Goal: Transaction & Acquisition: Purchase product/service

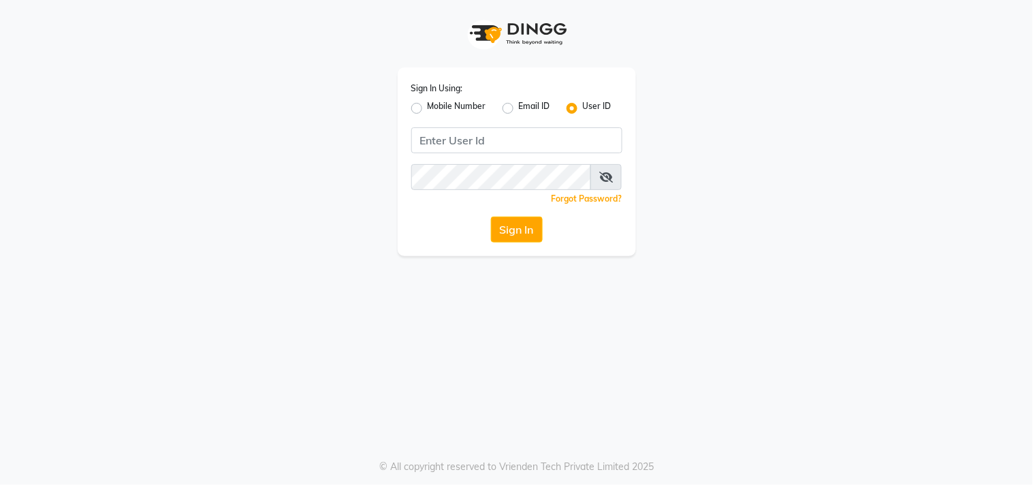
click at [428, 106] on label "Mobile Number" at bounding box center [457, 108] width 59 height 16
click at [428, 106] on input "Mobile Number" at bounding box center [432, 104] width 9 height 9
radio input "true"
radio input "false"
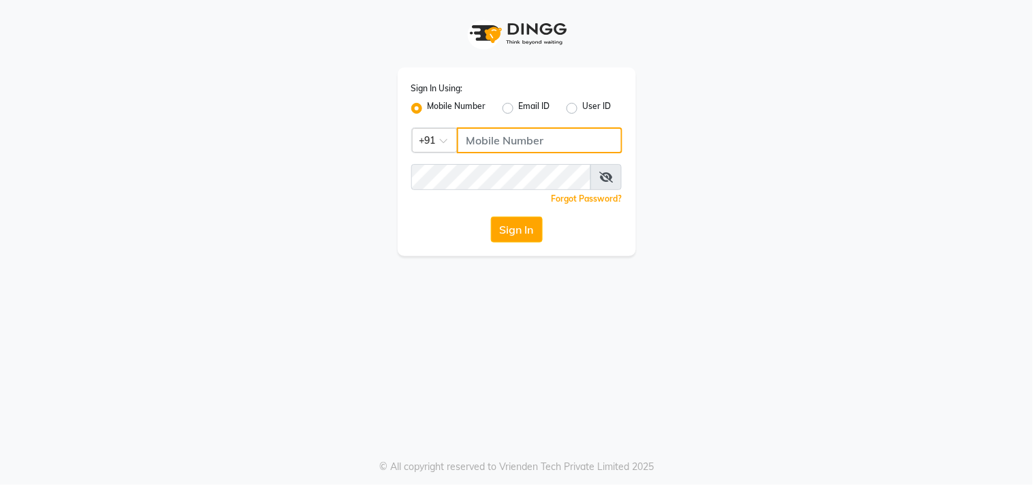
click at [499, 144] on input "Username" at bounding box center [540, 140] width 166 height 26
type input "9052699888"
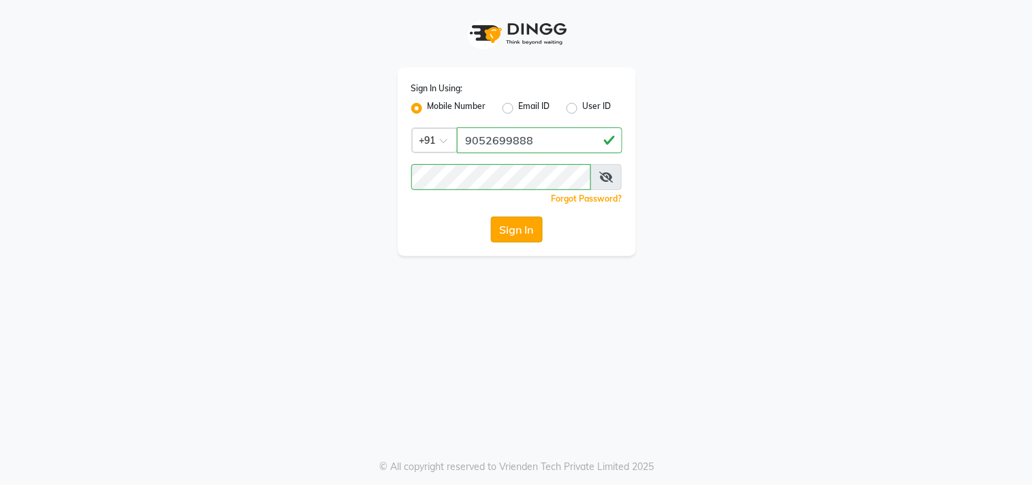
click at [515, 225] on button "Sign In" at bounding box center [517, 230] width 52 height 26
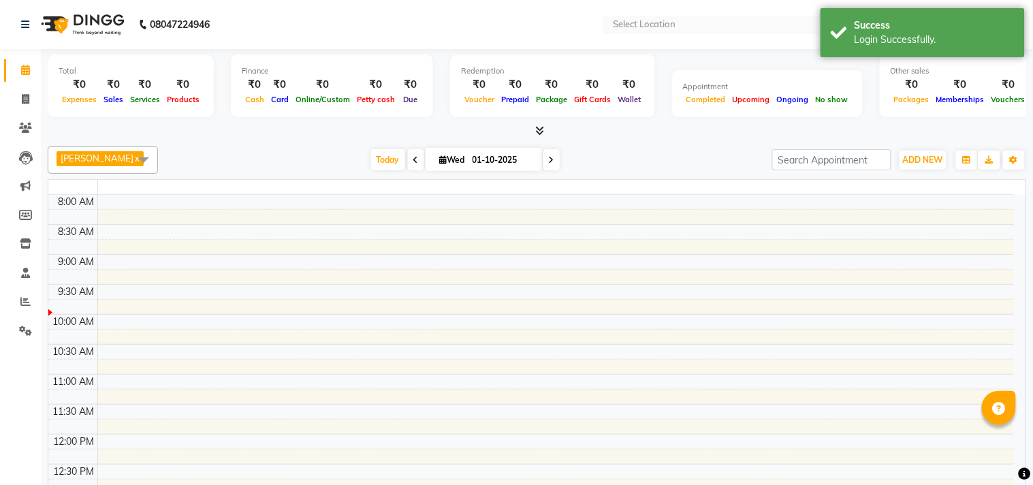
select select "en"
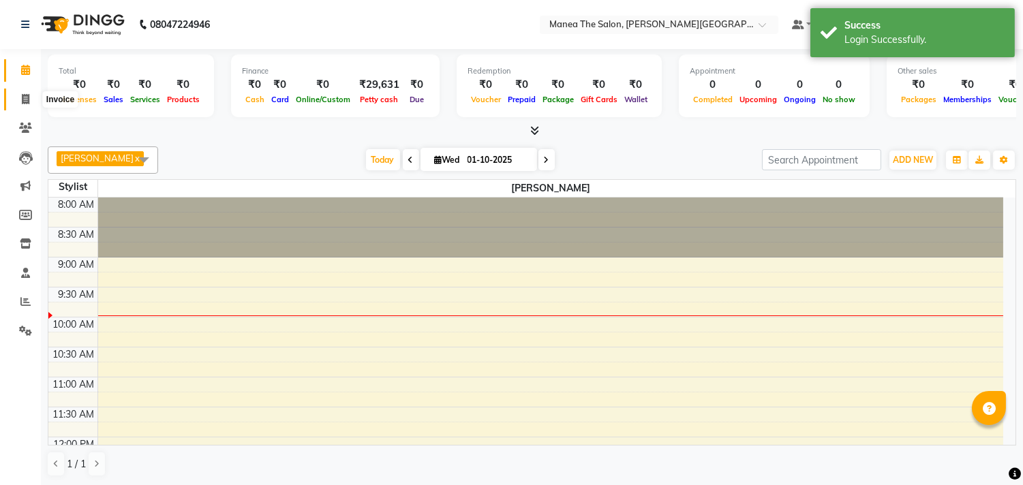
click at [23, 95] on icon at bounding box center [25, 99] width 7 height 10
select select "service"
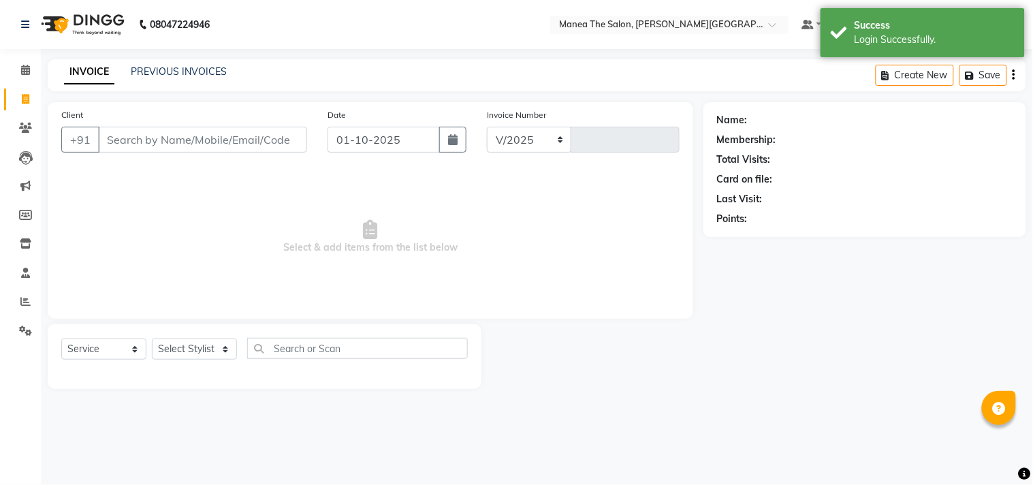
select select "8903"
type input "0167"
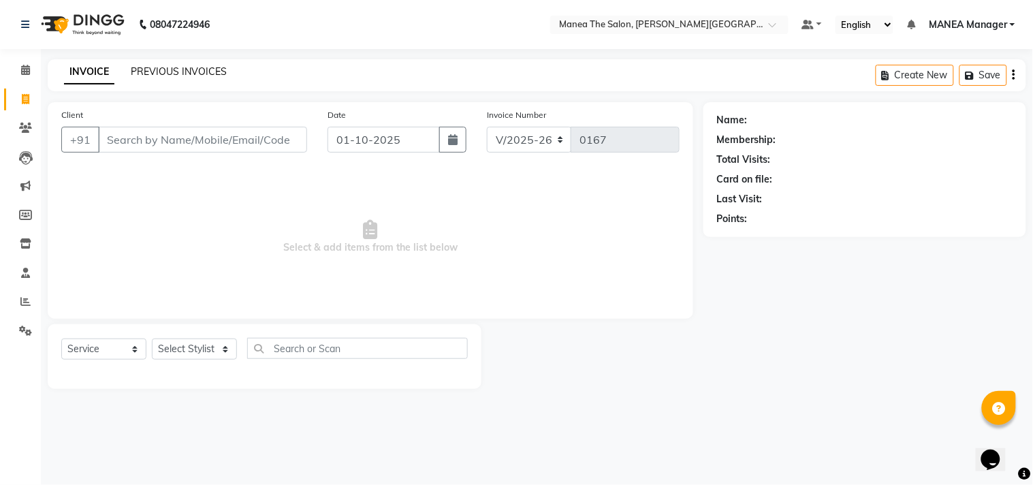
click at [198, 67] on link "PREVIOUS INVOICES" at bounding box center [179, 71] width 96 height 12
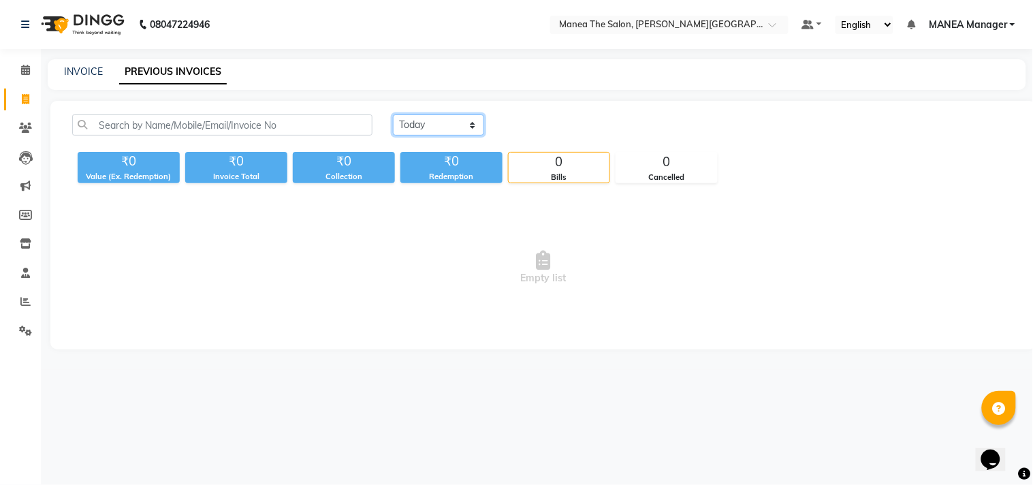
click at [410, 121] on select "[DATE] [DATE] Custom Range" at bounding box center [438, 124] width 91 height 21
select select "[DATE]"
click at [393, 114] on select "[DATE] [DATE] Custom Range" at bounding box center [438, 124] width 91 height 21
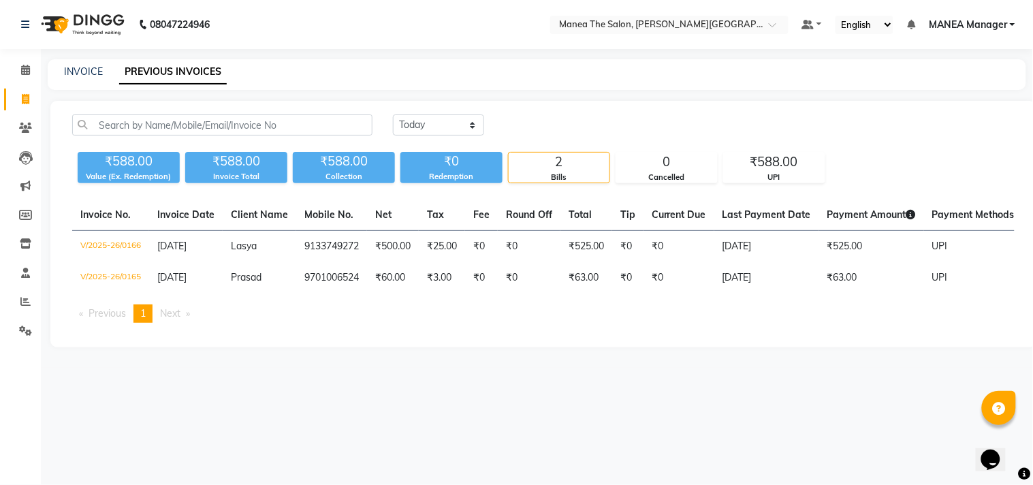
click at [326, 312] on div "Invoice No. Invoice Date Client Name Mobile No. Net Tax Fee Round Off Total Tip…" at bounding box center [543, 267] width 959 height 134
click at [322, 316] on ul "Previous page 1 / 1 You're on page 1 Next page" at bounding box center [543, 314] width 943 height 18
click at [300, 323] on ul "Previous page 1 / 1 You're on page 1 Next page" at bounding box center [543, 314] width 943 height 18
click at [300, 334] on div "Invoice No. Invoice Date Client Name Mobile No. Net Tax Fee Round Off Total Tip…" at bounding box center [543, 267] width 959 height 134
click at [84, 78] on div "INVOICE" at bounding box center [83, 72] width 39 height 14
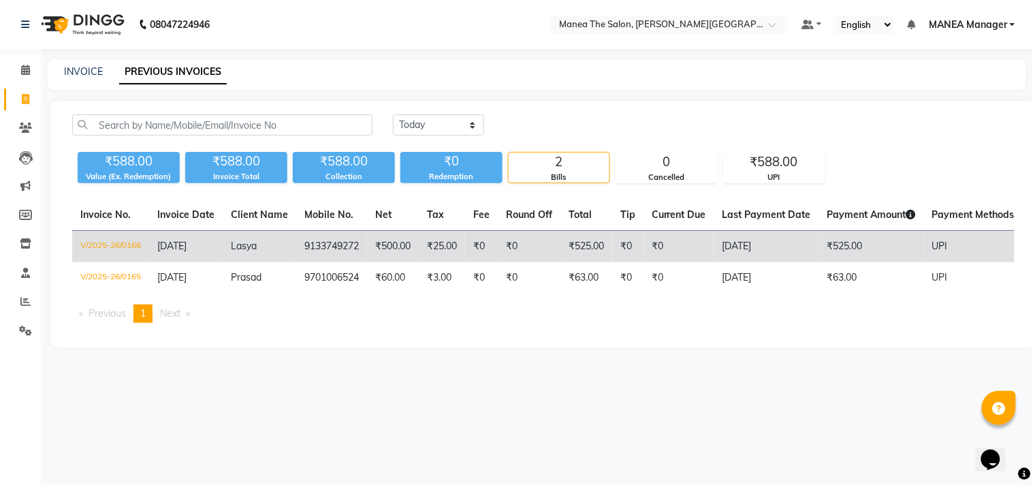
click at [187, 247] on span "[DATE]" at bounding box center [171, 246] width 29 height 12
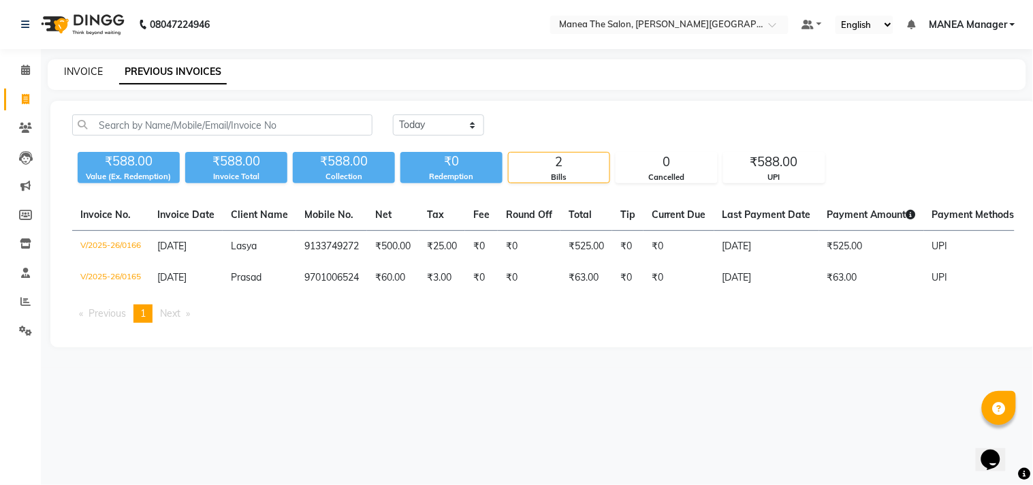
click at [76, 70] on link "INVOICE" at bounding box center [83, 71] width 39 height 12
select select "8903"
select select "service"
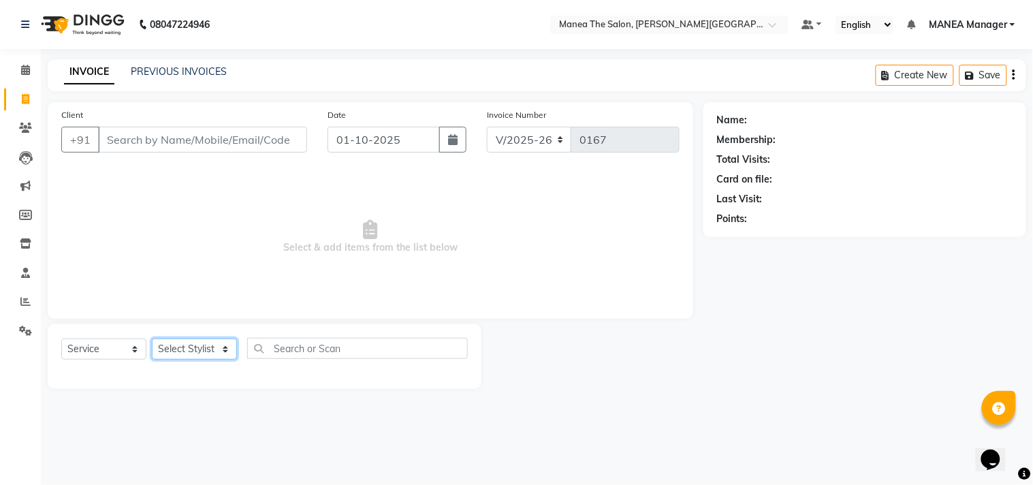
click at [217, 345] on select "Select Stylist [PERSON_NAME] Manager [PERSON_NAME] [PERSON_NAME] NO STYLIST [PE…" at bounding box center [194, 349] width 85 height 21
select select "90110"
click at [152, 339] on select "Select Stylist [PERSON_NAME] Manager [PERSON_NAME] [PERSON_NAME] NO STYLIST [PE…" at bounding box center [194, 349] width 85 height 21
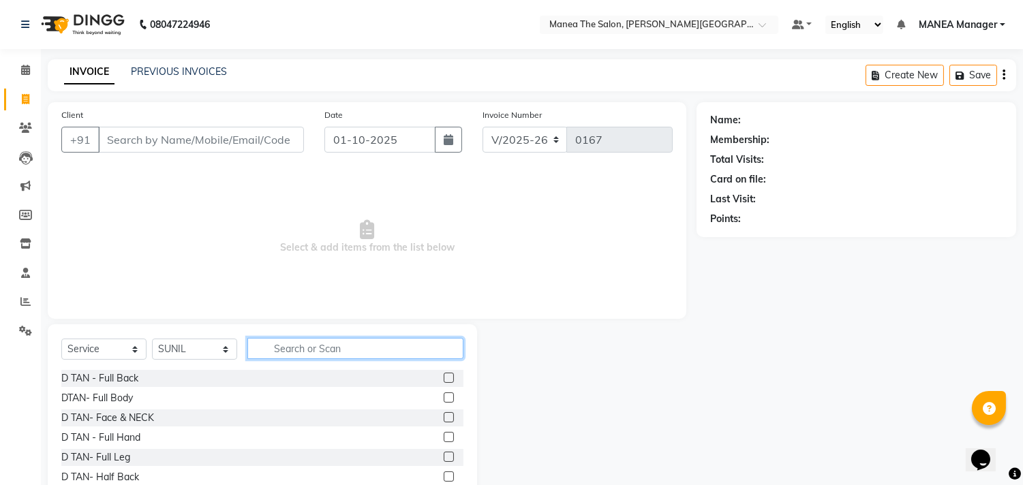
click at [288, 344] on input "text" at bounding box center [355, 348] width 216 height 21
type input "H"
type input "CUT"
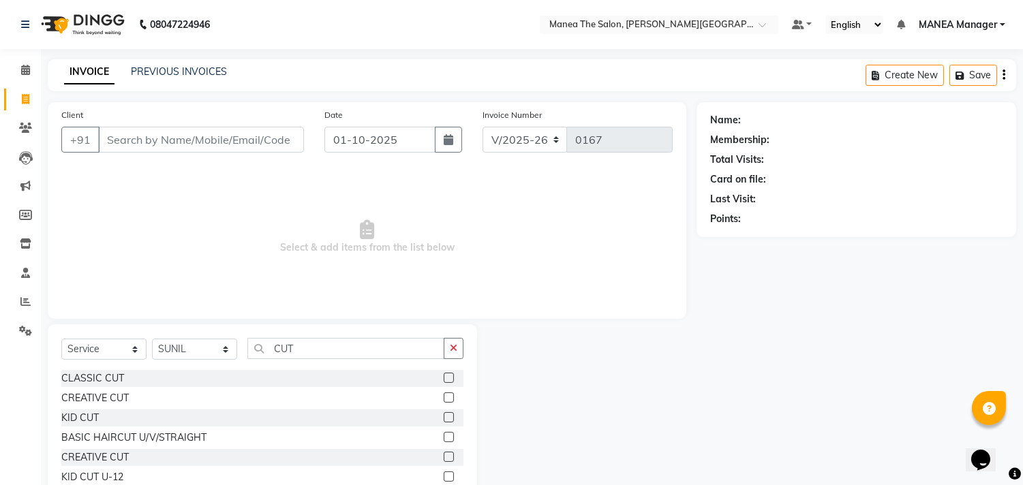
click at [445, 382] on label at bounding box center [448, 378] width 10 height 10
click at [445, 382] on input "checkbox" at bounding box center [447, 378] width 9 height 9
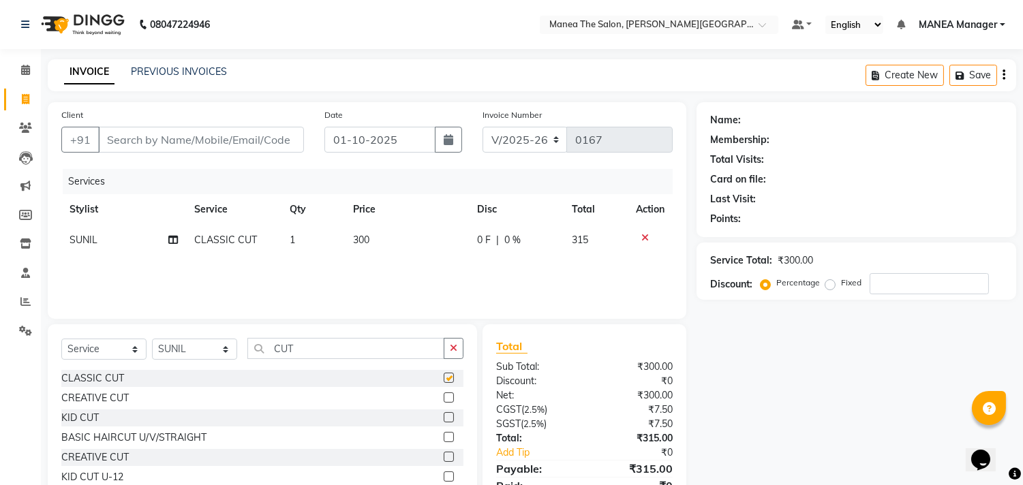
checkbox input "false"
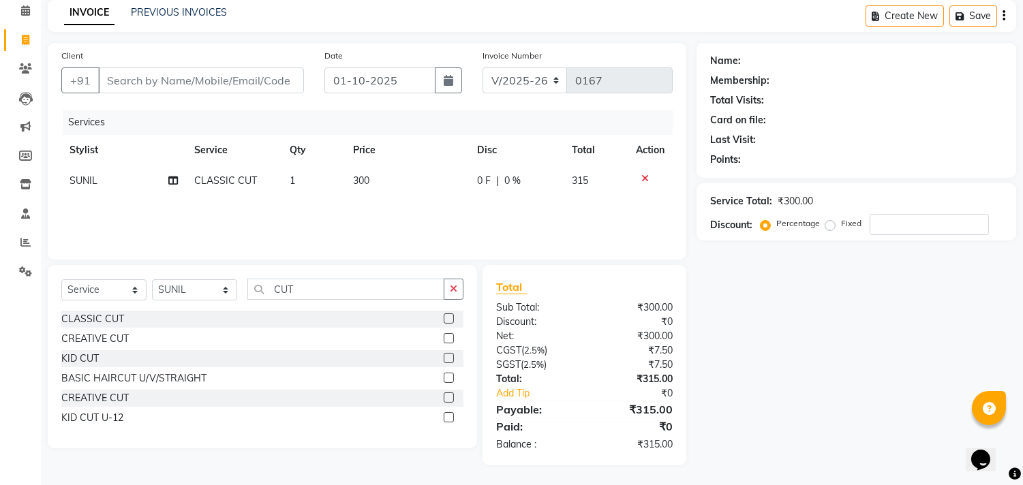
click at [722, 462] on div "Name: Membership: Total Visits: Card on file: Last Visit: Points: Service Total…" at bounding box center [861, 254] width 330 height 422
click at [357, 290] on input "CUT" at bounding box center [345, 289] width 197 height 21
type input "C"
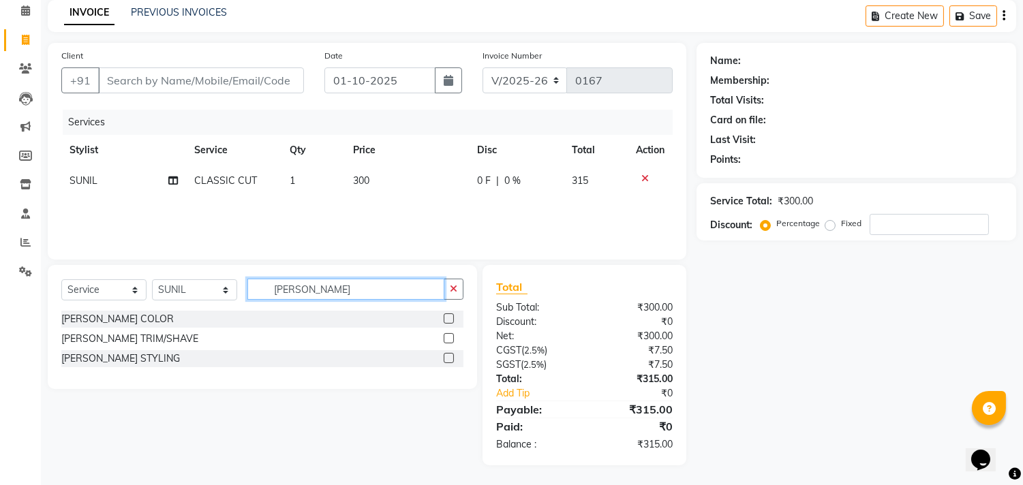
type input "[PERSON_NAME]"
click at [450, 333] on label at bounding box center [448, 338] width 10 height 10
click at [450, 334] on input "checkbox" at bounding box center [447, 338] width 9 height 9
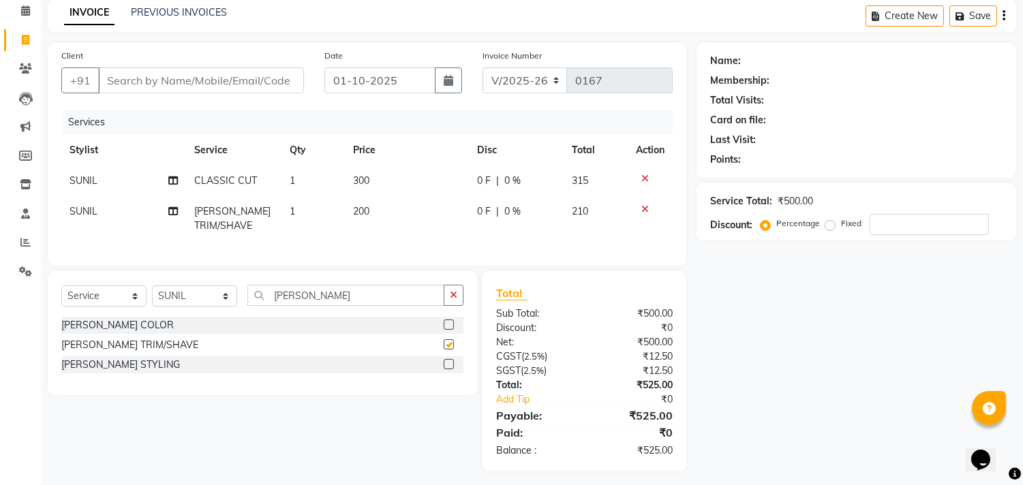
checkbox input "false"
click at [317, 295] on input "[PERSON_NAME]" at bounding box center [345, 295] width 197 height 21
type input "B"
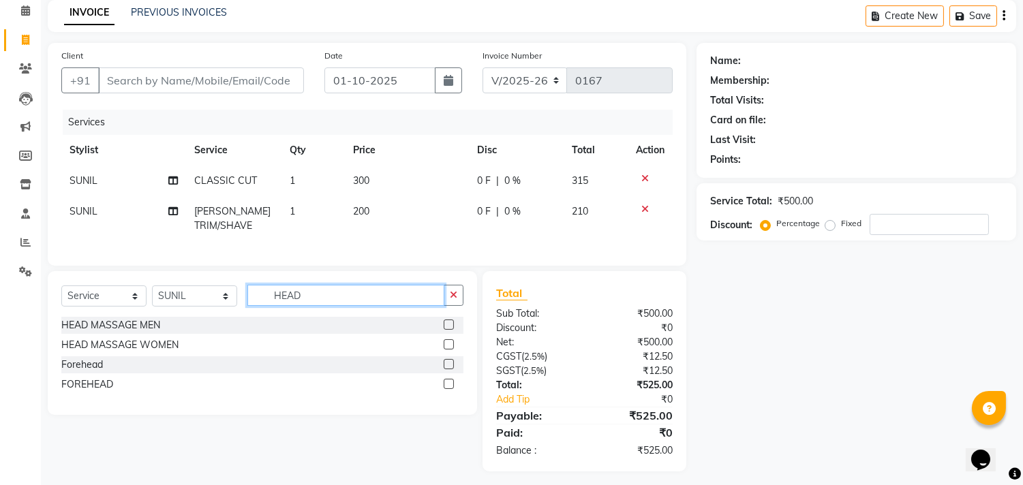
type input "HEAD"
click at [446, 330] on label at bounding box center [448, 325] width 10 height 10
click at [446, 330] on input "checkbox" at bounding box center [447, 325] width 9 height 9
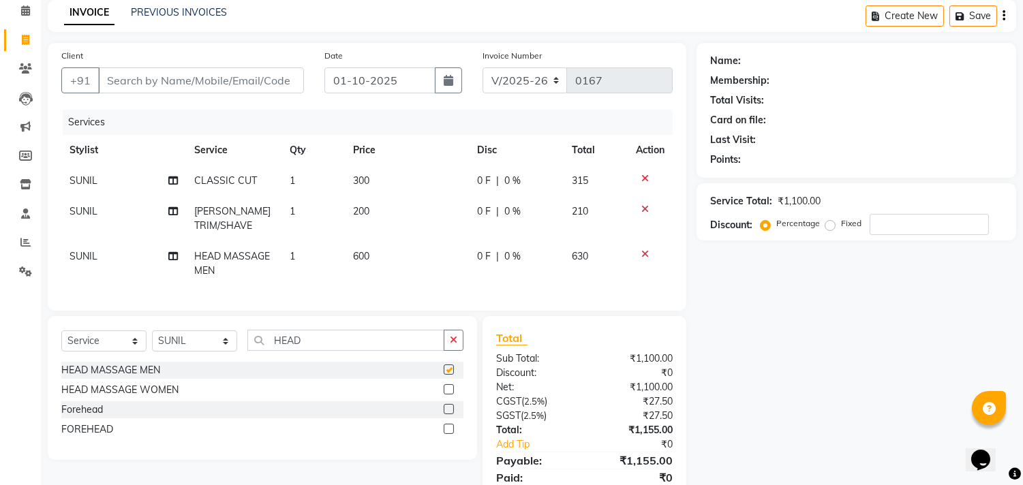
checkbox input "false"
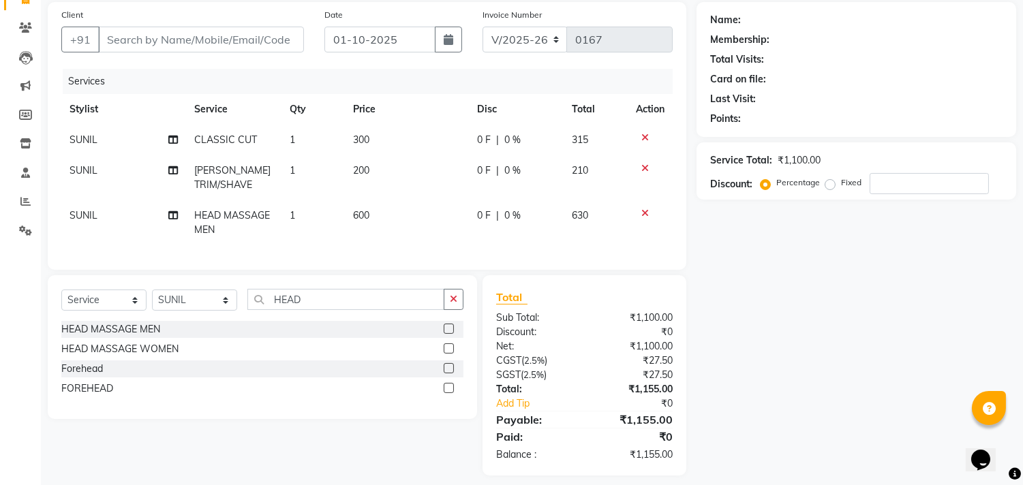
scroll to position [123, 0]
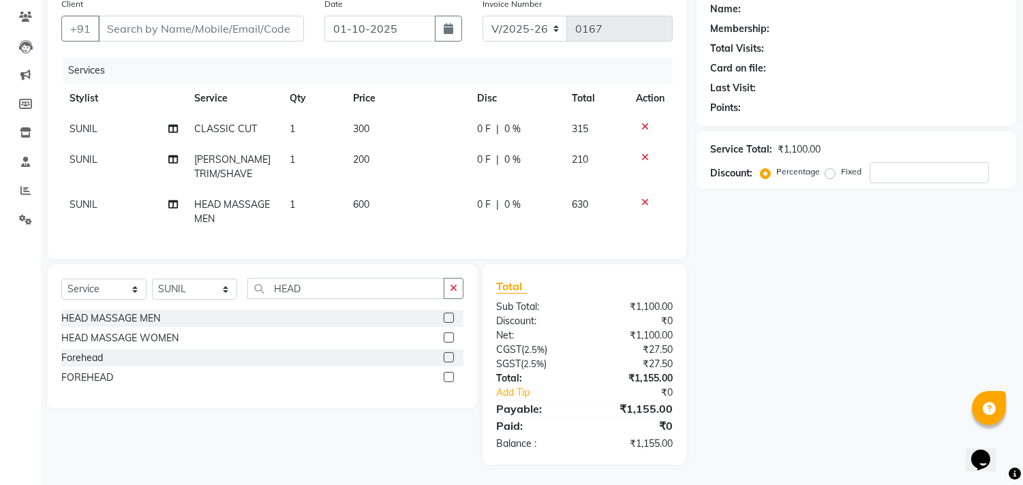
click at [800, 358] on div "Name: Membership: Total Visits: Card on file: Last Visit: Points: Service Total…" at bounding box center [861, 227] width 330 height 473
click at [250, 18] on input "Client" at bounding box center [201, 29] width 206 height 26
click at [174, 16] on input "Client" at bounding box center [201, 29] width 206 height 26
type input "9"
type input "0"
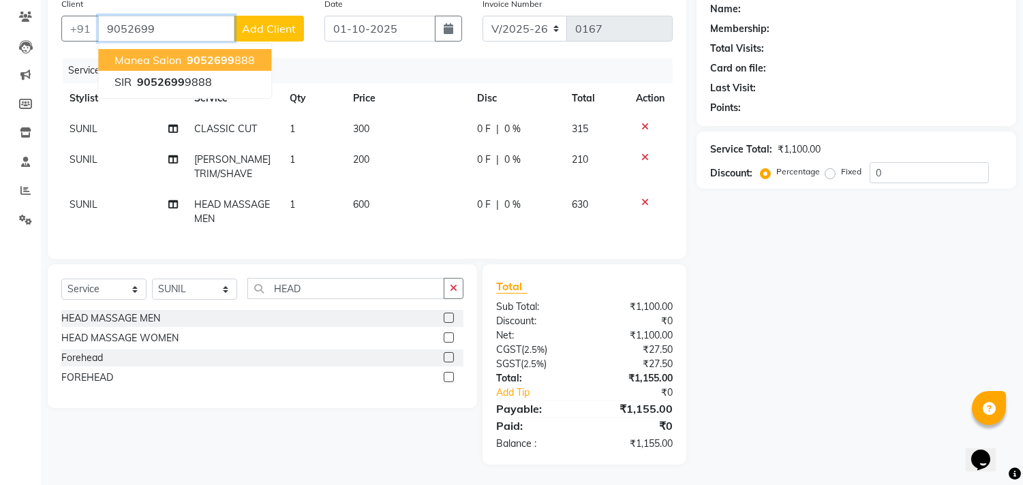
click at [204, 53] on span "9052699" at bounding box center [211, 60] width 48 height 14
type input "9052699888"
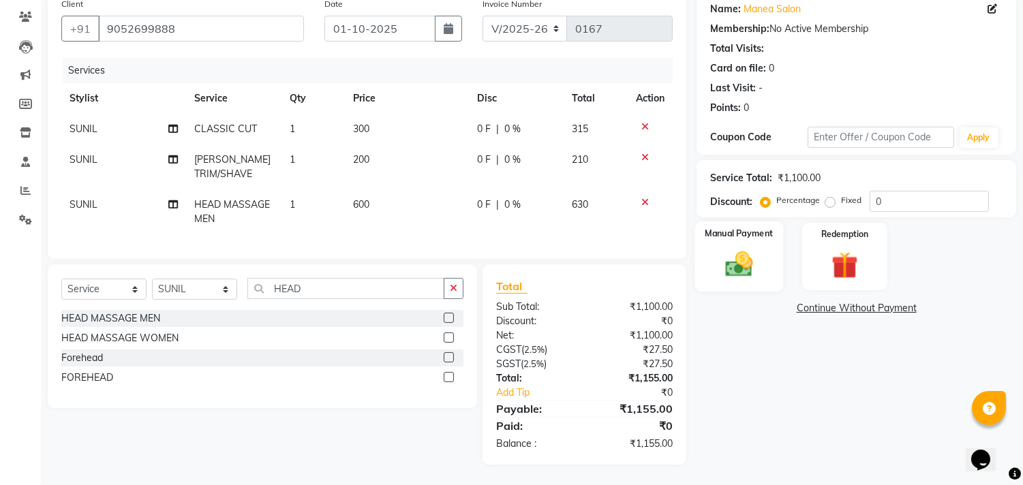
click at [738, 249] on img at bounding box center [739, 265] width 45 height 32
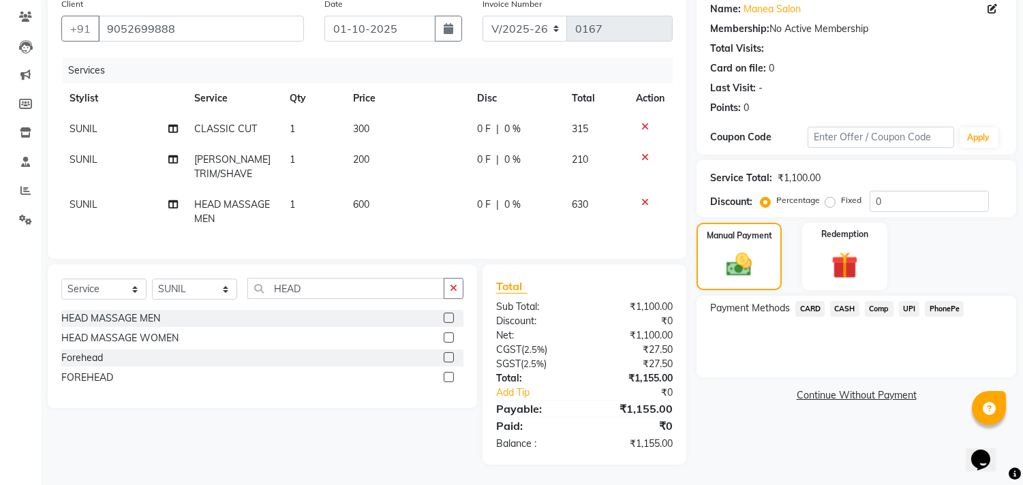
click at [903, 301] on span "UPI" at bounding box center [909, 309] width 21 height 16
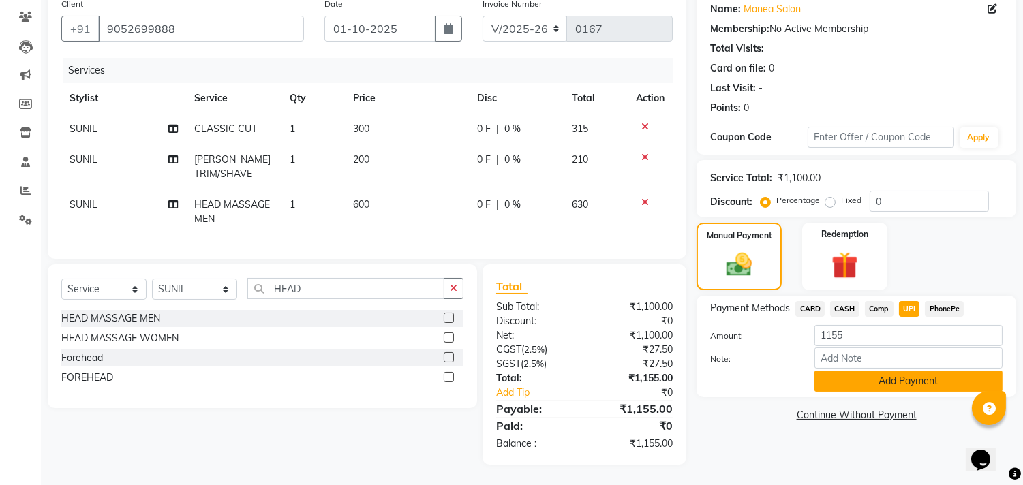
click at [900, 371] on button "Add Payment" at bounding box center [908, 381] width 188 height 21
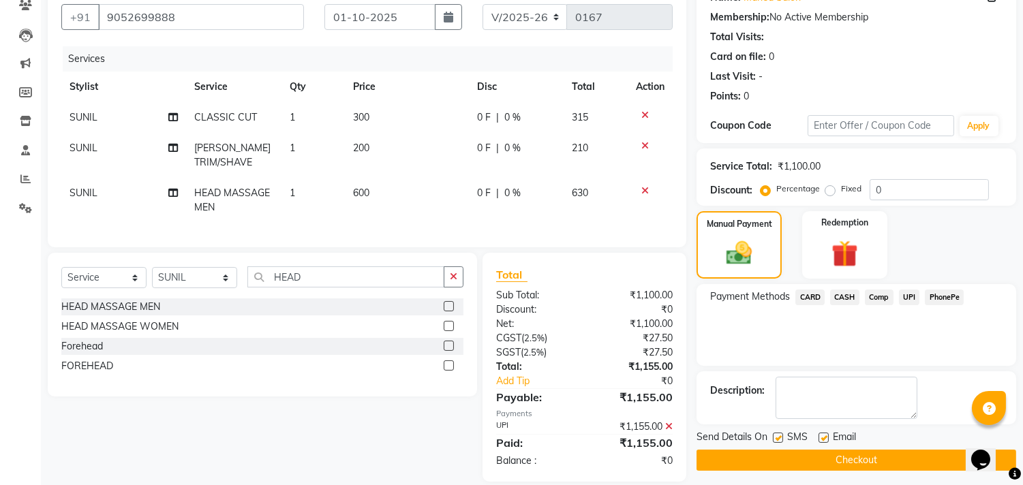
click at [819, 465] on button "Checkout" at bounding box center [856, 460] width 320 height 21
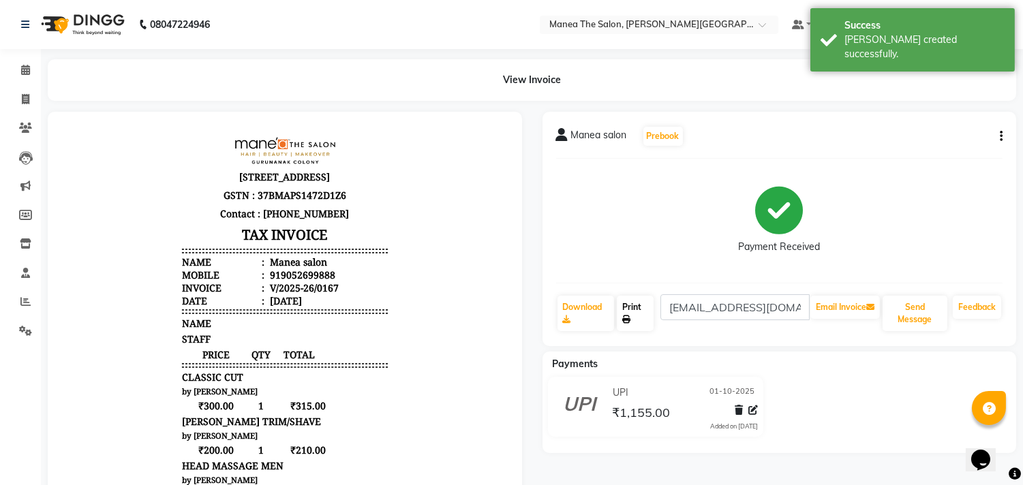
click at [631, 325] on link "Print" at bounding box center [635, 313] width 37 height 35
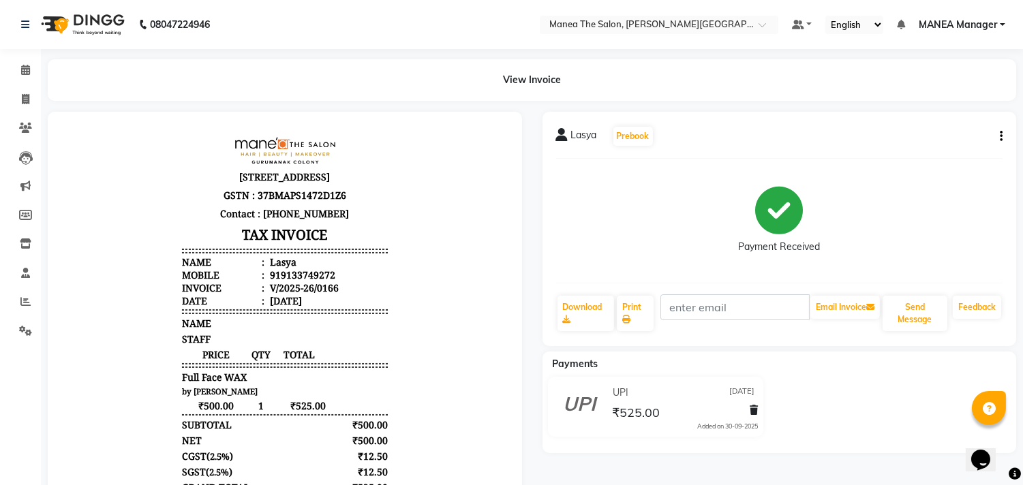
scroll to position [10, 0]
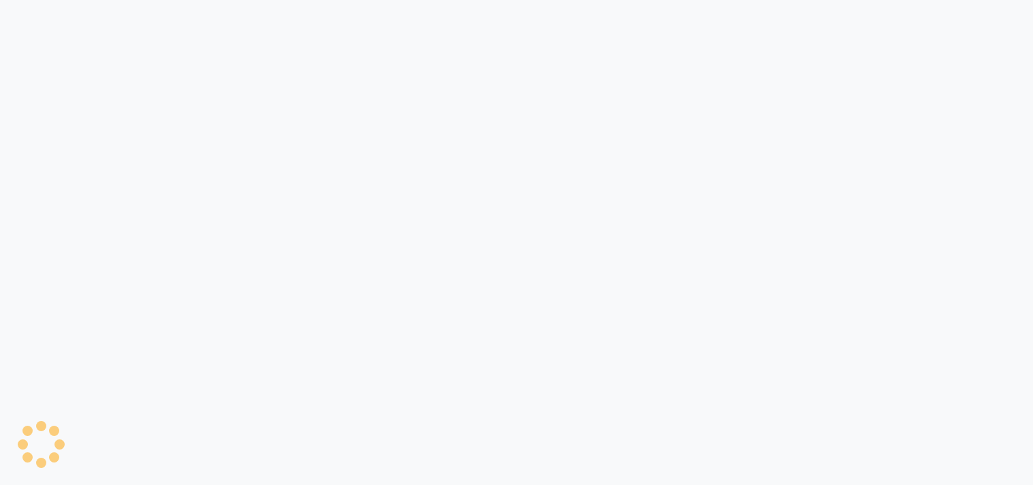
select select "8903"
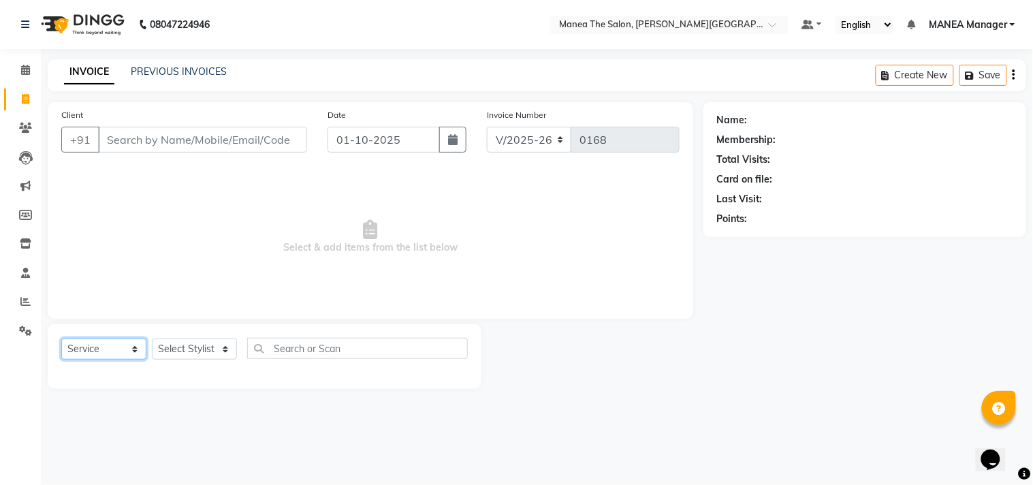
click at [67, 343] on select "Select Service Product Membership Package Voucher Prepaid Gift Card" at bounding box center [103, 349] width 85 height 21
select select "select"
click at [61, 339] on select "Select Service Product Membership Package Voucher Prepaid Gift Card" at bounding box center [103, 349] width 85 height 21
click at [201, 356] on select "Select Stylist [PERSON_NAME] Manager [PERSON_NAME] [PERSON_NAME] NO STYLIST [PE…" at bounding box center [194, 349] width 85 height 21
select select "90110"
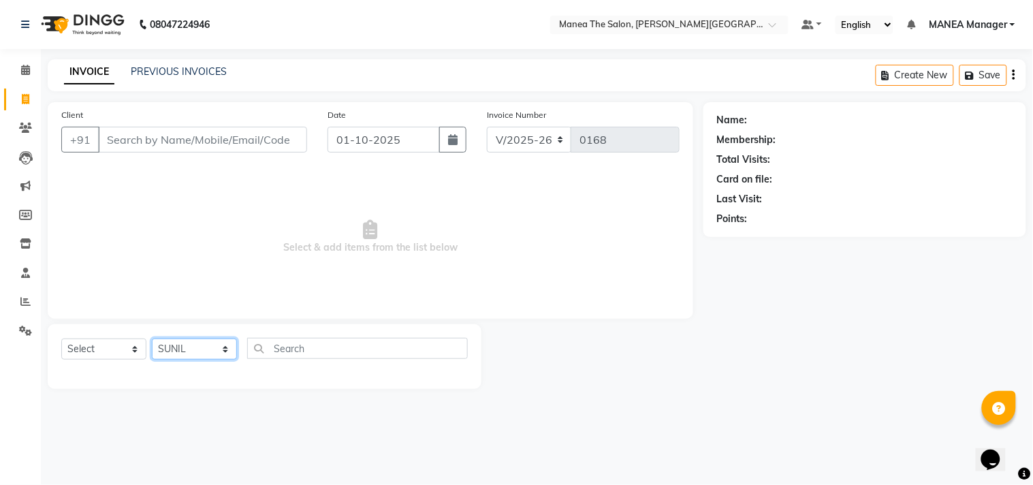
click at [152, 339] on select "Select Stylist [PERSON_NAME] Manager [PERSON_NAME] [PERSON_NAME] NO STYLIST [PE…" at bounding box center [194, 349] width 85 height 21
click at [282, 352] on input "text" at bounding box center [357, 348] width 221 height 21
click at [111, 353] on select "Select Service Product Membership Package Voucher Prepaid Gift Card" at bounding box center [103, 349] width 85 height 21
click at [61, 339] on select "Select Service Product Membership Package Voucher Prepaid Gift Card" at bounding box center [103, 349] width 85 height 21
click at [351, 348] on input "CUT" at bounding box center [348, 348] width 202 height 21
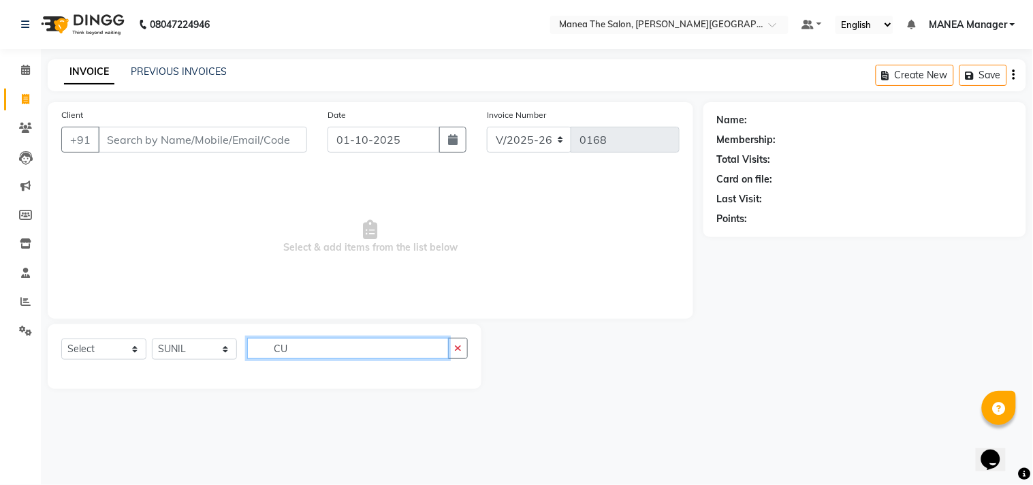
type input "C"
type input "HAI"
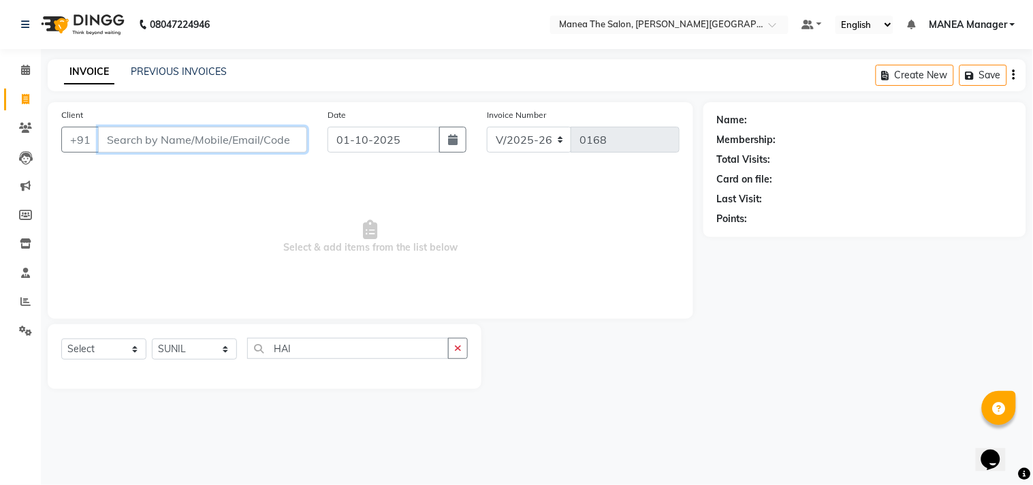
click at [158, 139] on input "Client" at bounding box center [202, 140] width 209 height 26
type input "9291644444"
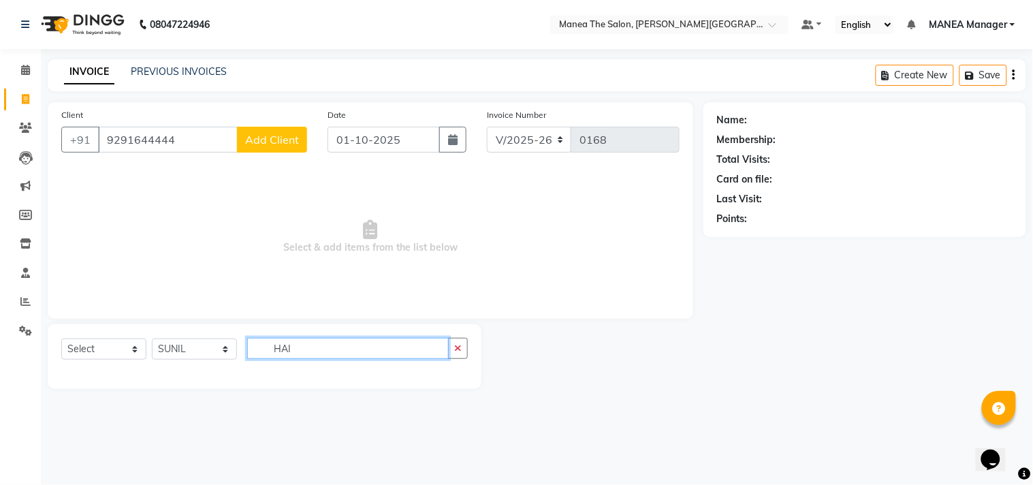
click at [371, 339] on input "HAI" at bounding box center [348, 348] width 202 height 21
type input "H"
type input "C"
click at [134, 344] on select "Select Service Product Membership Package Voucher Prepaid Gift Card" at bounding box center [103, 349] width 85 height 21
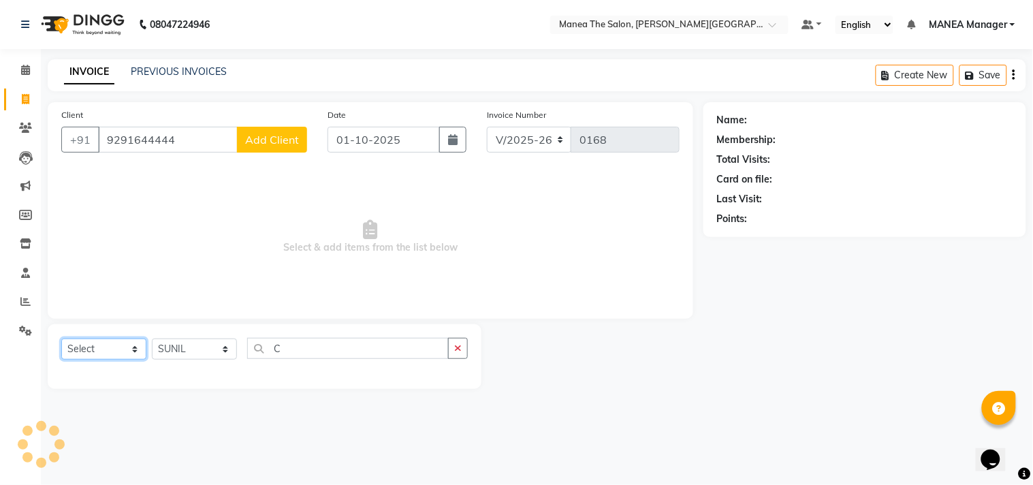
click at [61, 339] on select "Select Service Product Membership Package Voucher Prepaid Gift Card" at bounding box center [103, 349] width 85 height 21
click at [134, 341] on select "Select Service Product Membership Package Voucher Prepaid Gift Card" at bounding box center [103, 349] width 85 height 21
select select "service"
click at [61, 339] on select "Select Service Product Membership Package Voucher Prepaid Gift Card" at bounding box center [103, 349] width 85 height 21
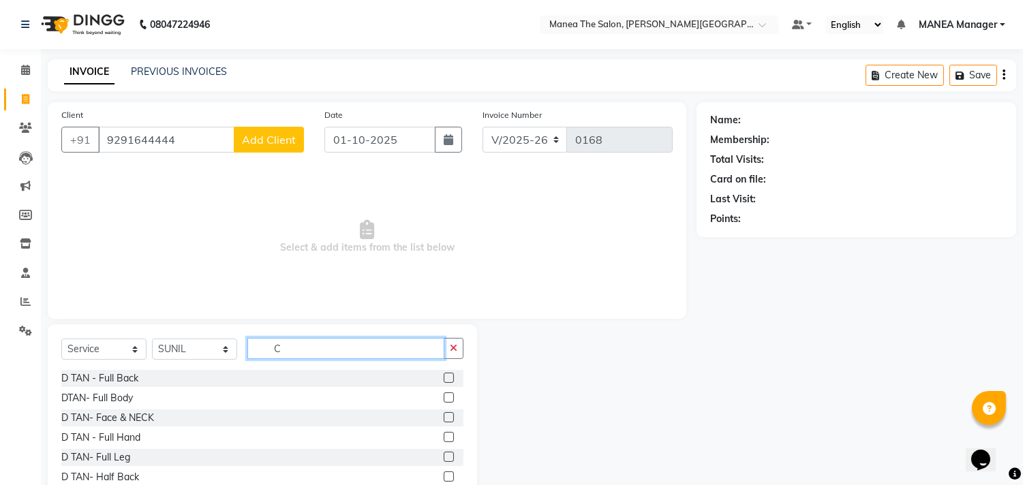
click at [283, 355] on input "C" at bounding box center [345, 348] width 197 height 21
type input "CUT"
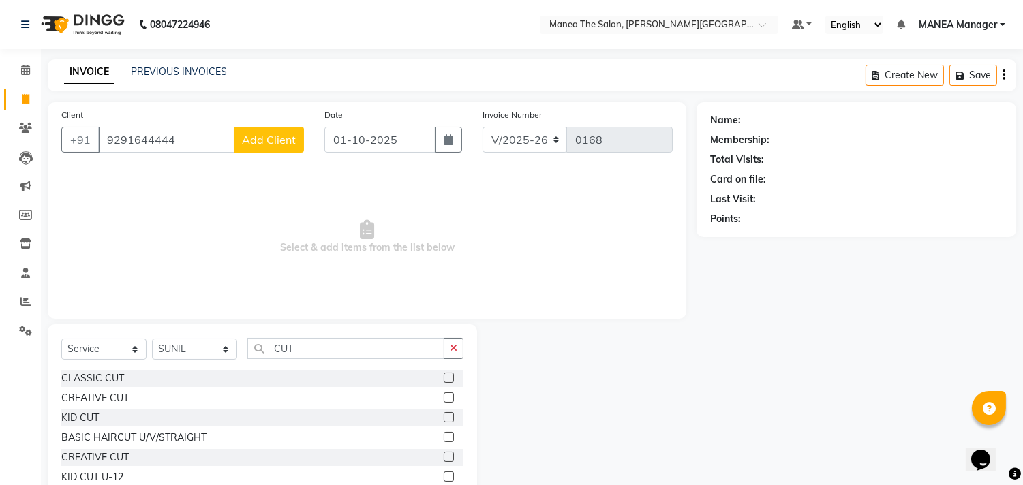
click at [446, 375] on label at bounding box center [448, 378] width 10 height 10
click at [446, 375] on input "checkbox" at bounding box center [447, 378] width 9 height 9
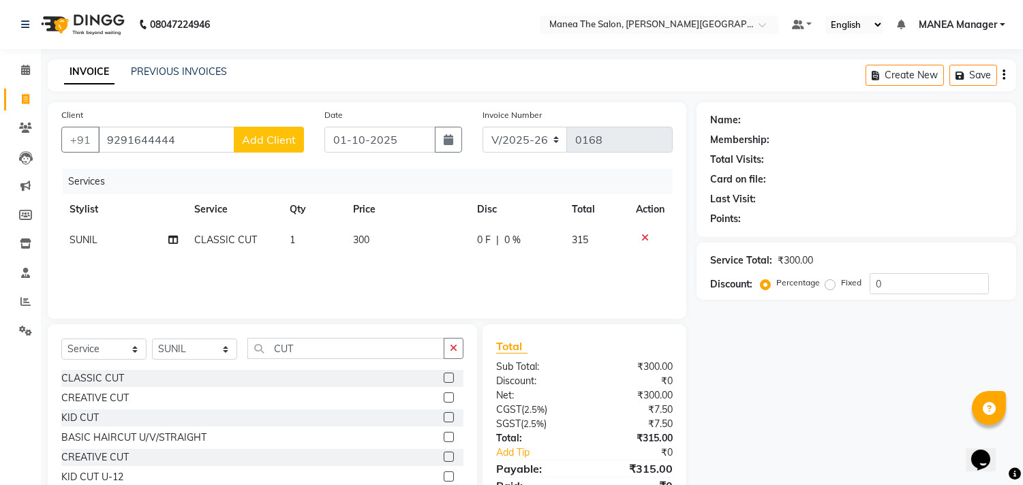
click at [446, 373] on label at bounding box center [448, 378] width 10 height 10
click at [446, 374] on input "checkbox" at bounding box center [447, 378] width 9 height 9
checkbox input "false"
click at [644, 266] on icon at bounding box center [644, 269] width 7 height 10
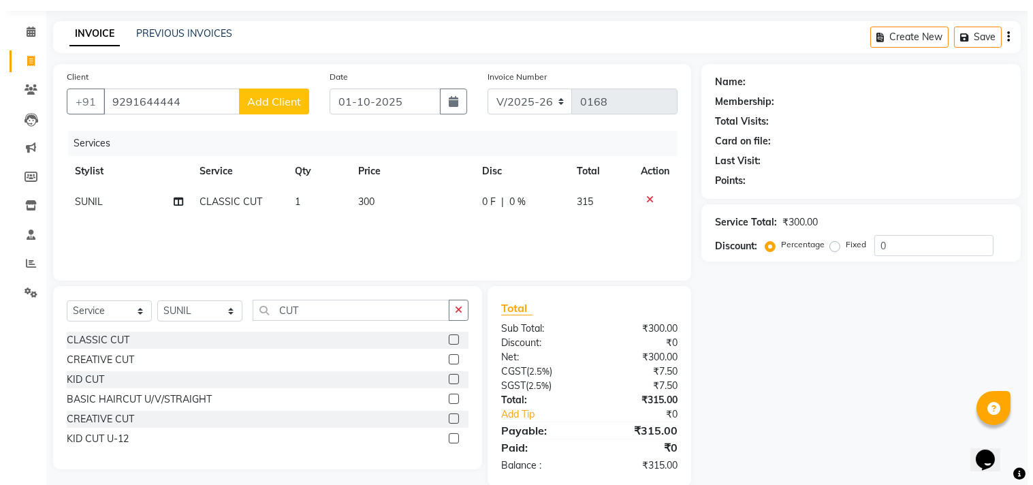
scroll to position [59, 0]
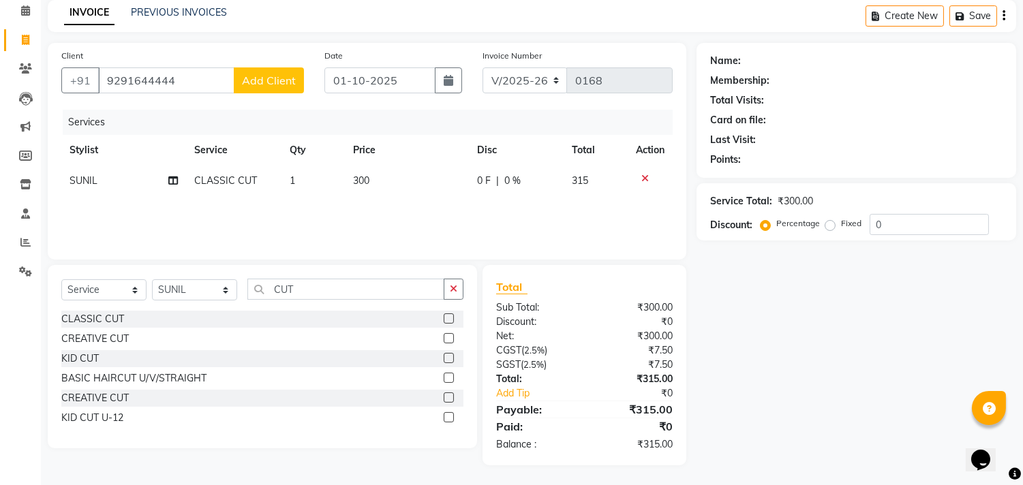
click at [271, 69] on button "Add Client" at bounding box center [269, 80] width 70 height 26
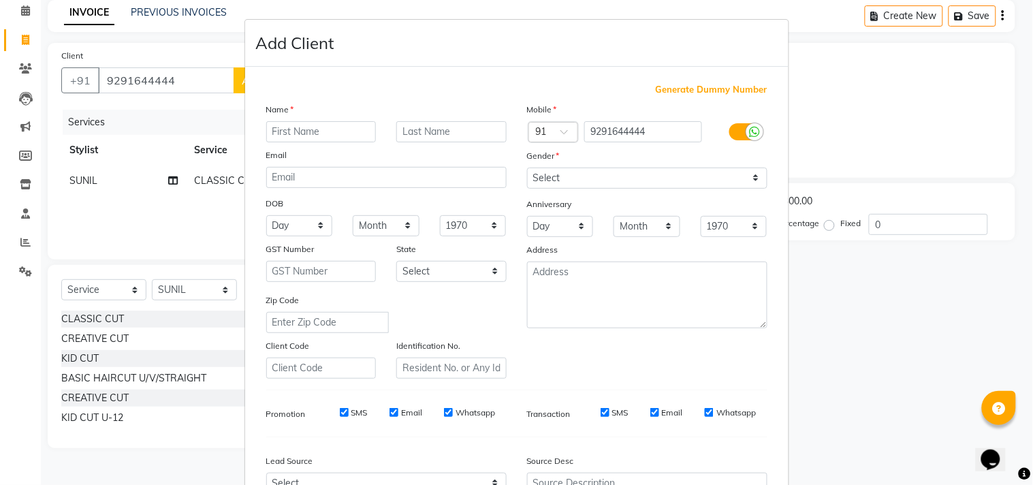
click at [296, 120] on div "Name" at bounding box center [386, 111] width 261 height 19
click at [295, 133] on input "text" at bounding box center [321, 131] width 110 height 21
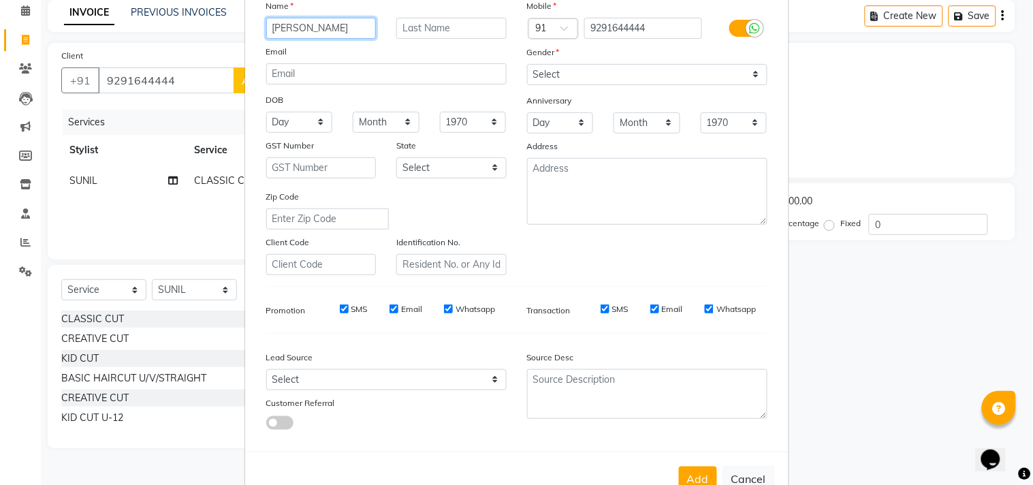
scroll to position [69, 0]
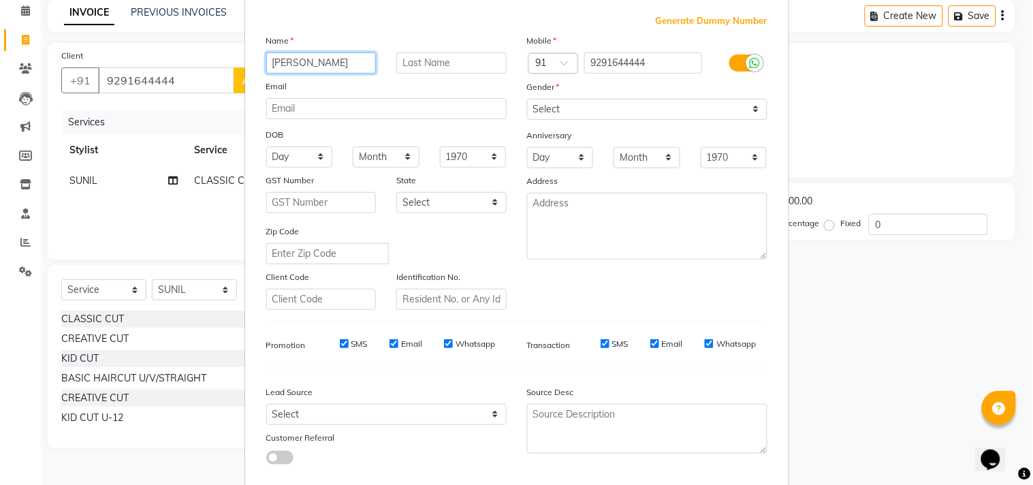
type input "KARTHIK"
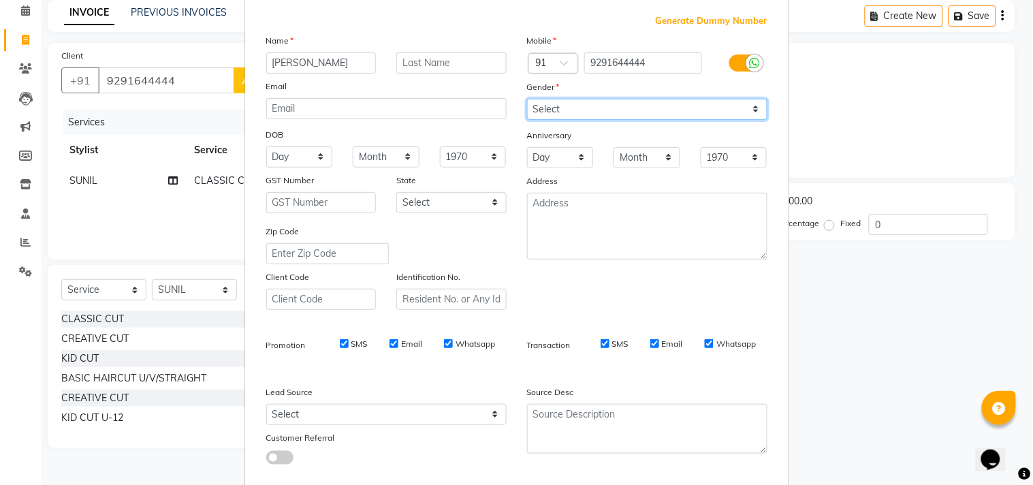
click at [745, 111] on select "Select Male Female Other Prefer Not To Say" at bounding box center [647, 109] width 240 height 21
select select "male"
click at [527, 99] on select "Select Male Female Other Prefer Not To Say" at bounding box center [647, 109] width 240 height 21
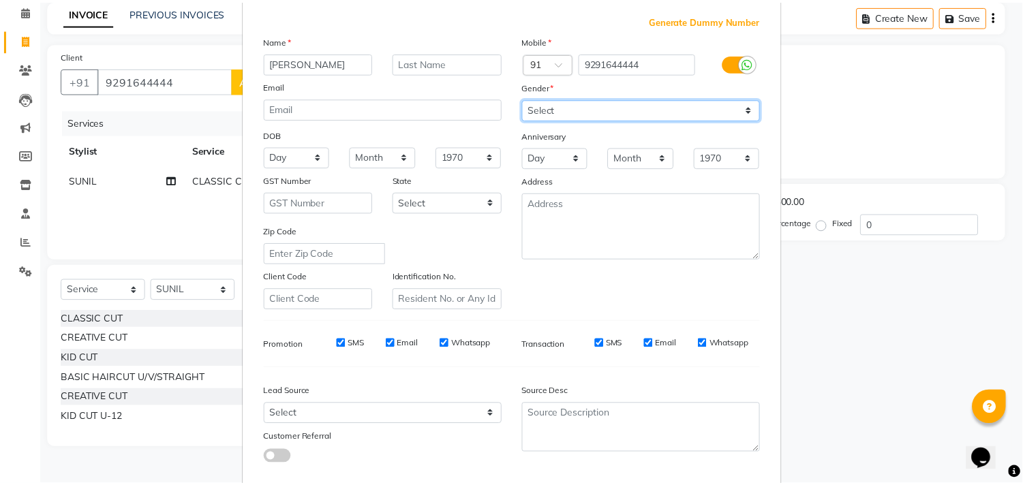
scroll to position [144, 0]
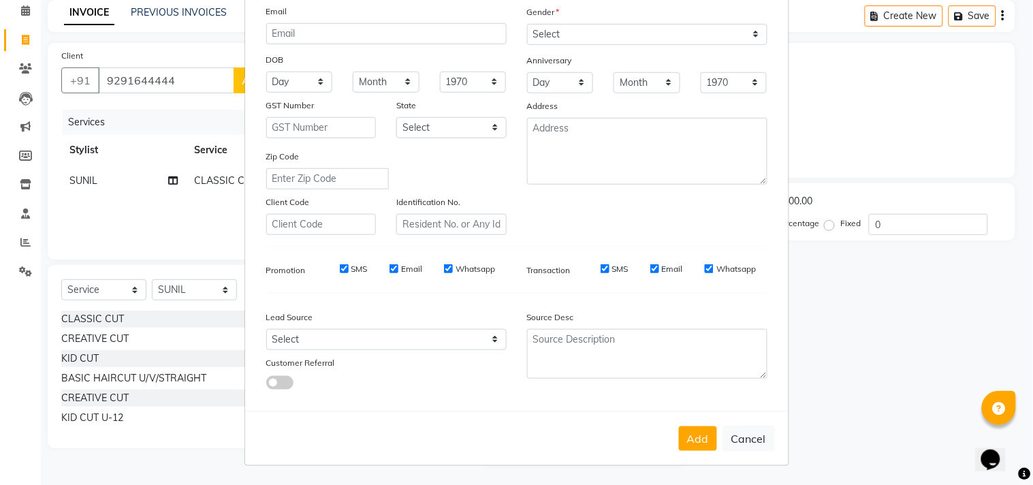
click at [679, 444] on button "Add" at bounding box center [698, 438] width 38 height 25
select select
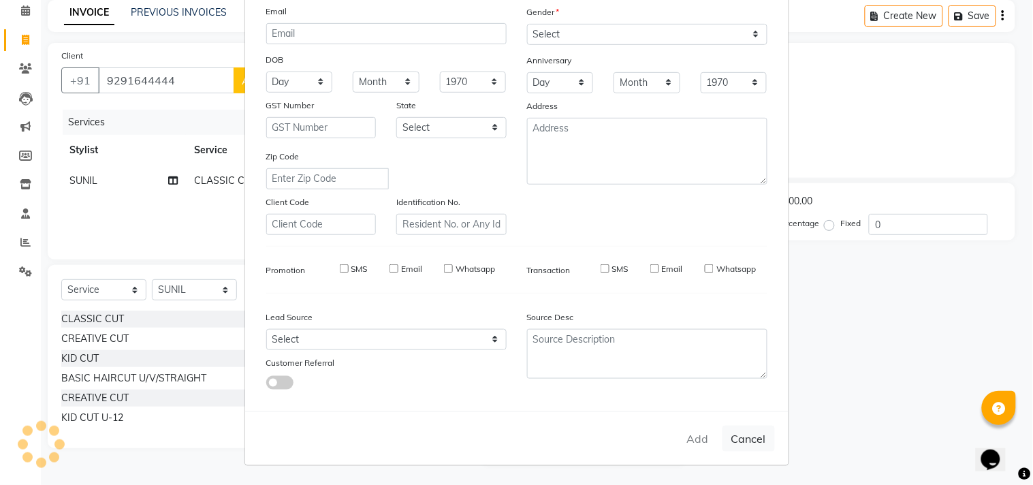
select select
checkbox input "false"
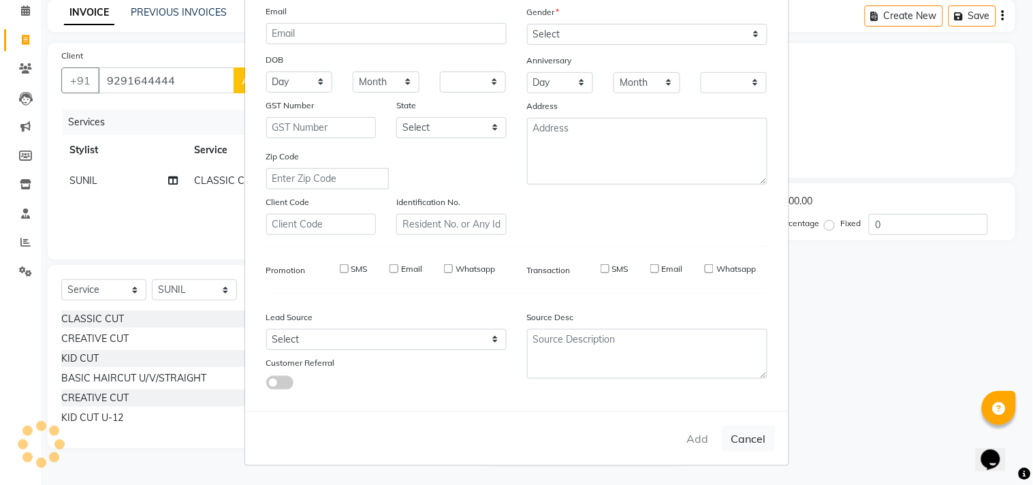
checkbox input "false"
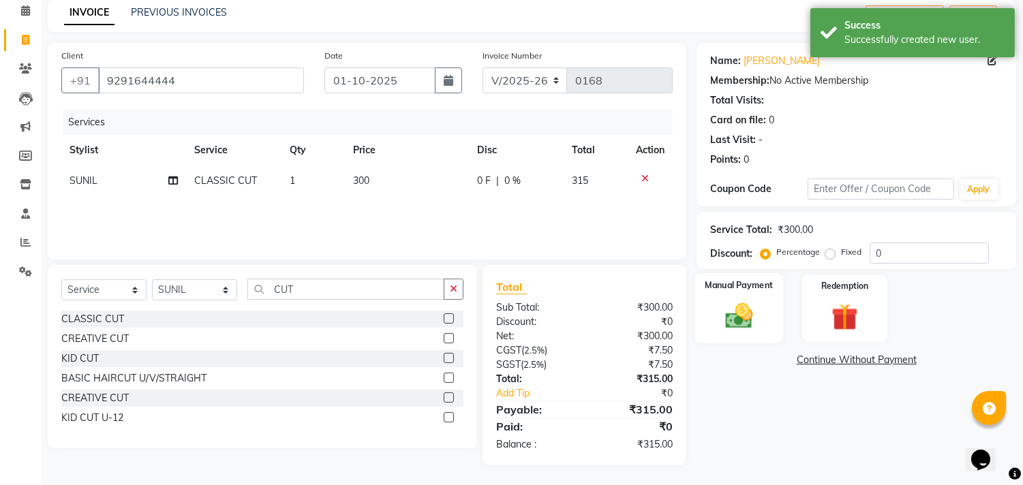
click at [746, 329] on img at bounding box center [739, 316] width 45 height 32
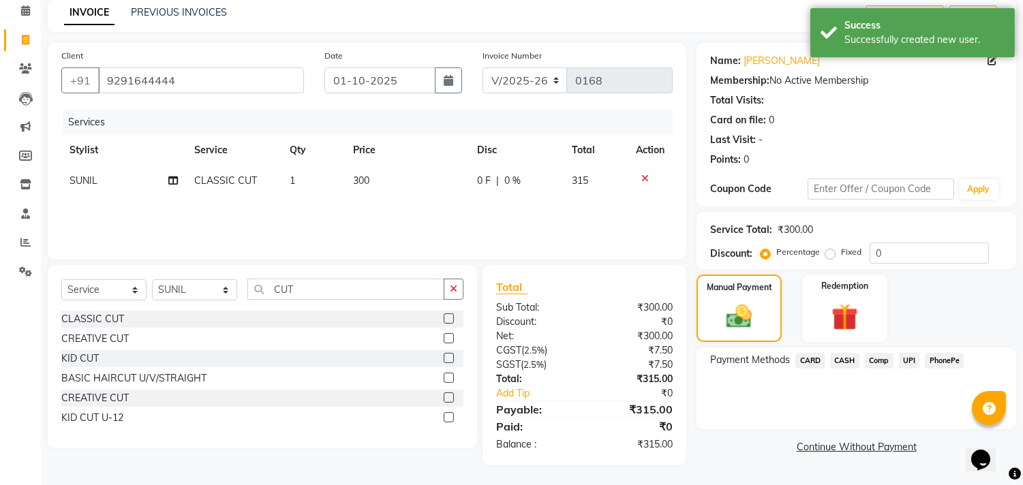
click at [904, 364] on span "UPI" at bounding box center [909, 361] width 21 height 16
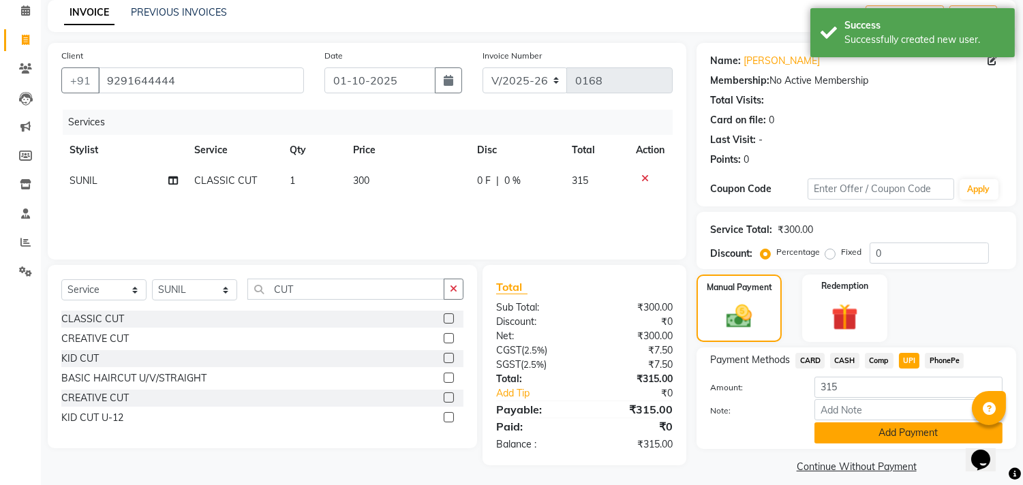
click at [893, 431] on button "Add Payment" at bounding box center [908, 432] width 188 height 21
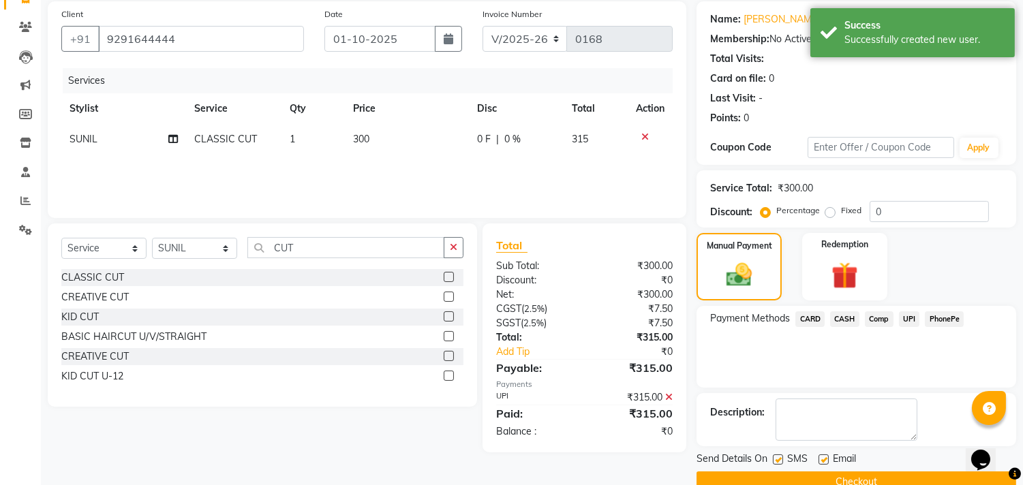
scroll to position [127, 0]
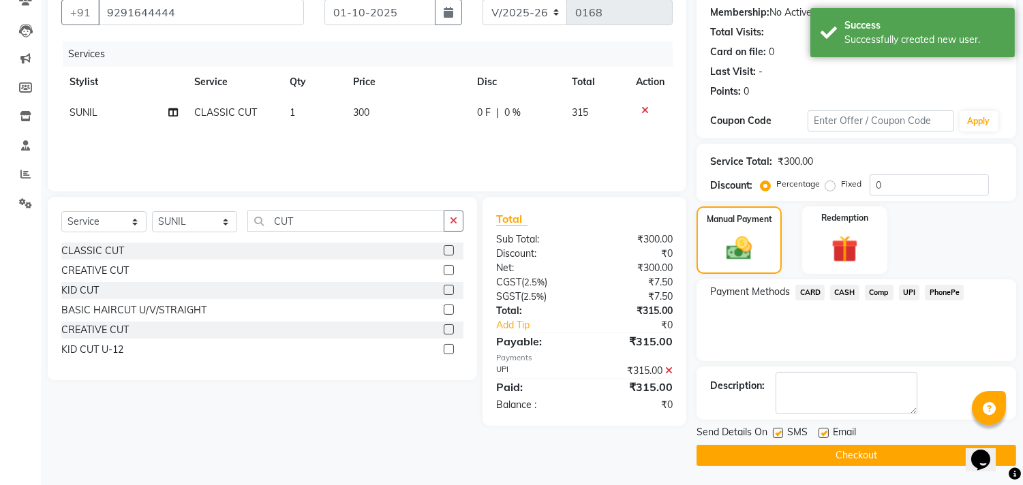
click at [824, 456] on button "Checkout" at bounding box center [856, 455] width 320 height 21
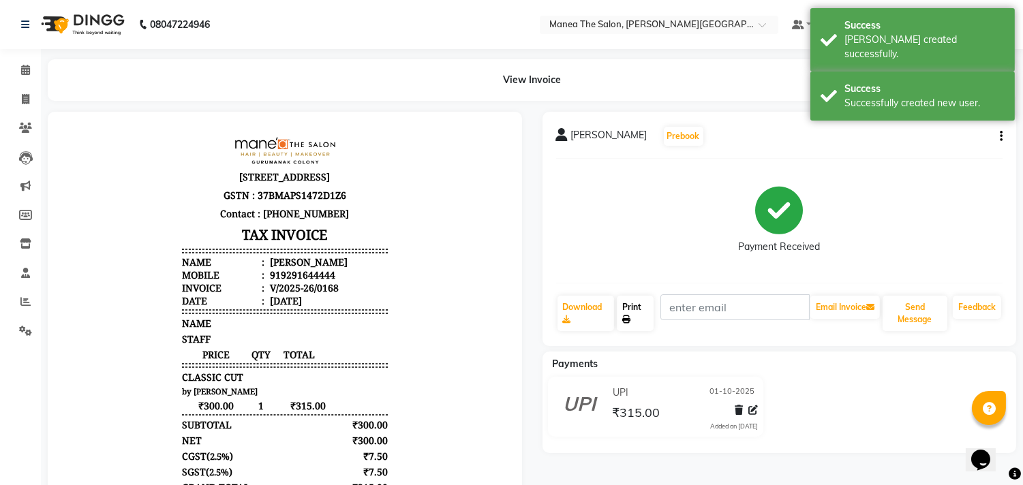
click at [641, 304] on link "Print" at bounding box center [635, 313] width 37 height 35
